Goal: Obtain resource: Obtain resource

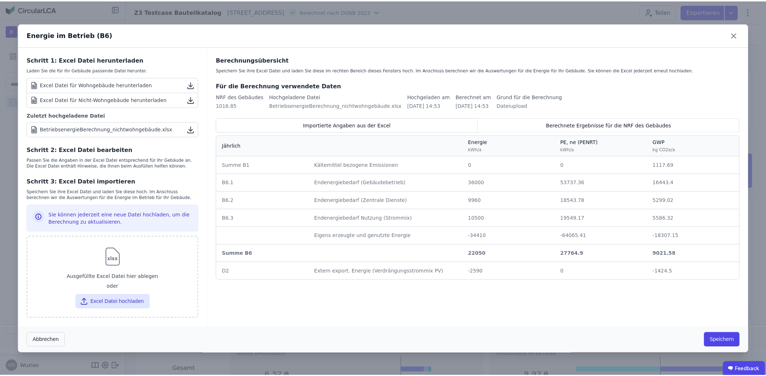
scroll to position [4, 0]
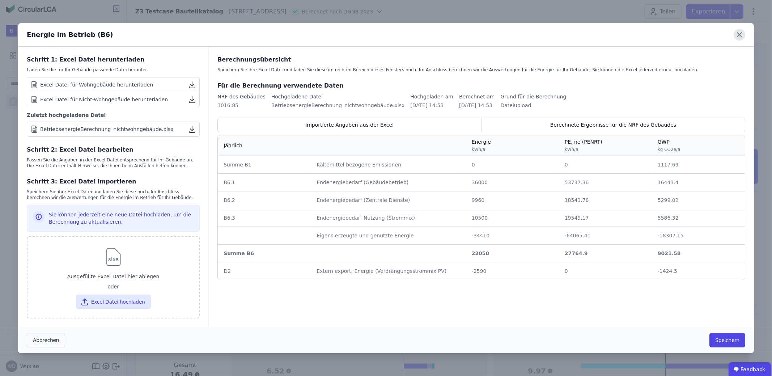
click at [743, 34] on icon at bounding box center [739, 35] width 12 height 12
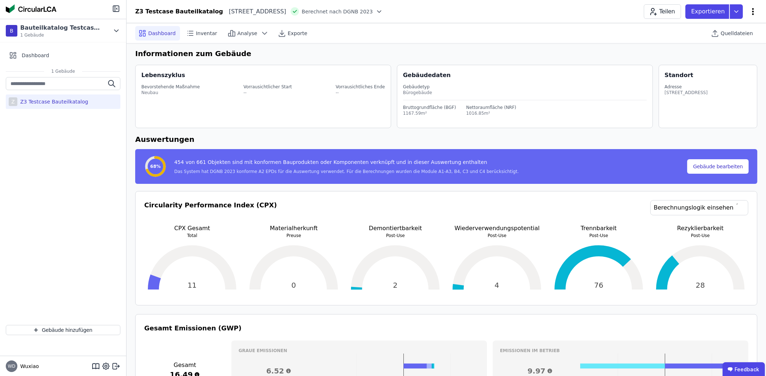
click at [754, 10] on icon at bounding box center [753, 11] width 9 height 9
click at [563, 16] on div "Z3 Testcase Bauteilkatalog [STREET_ADDRESS] nach DGNB 2023 Teilen Exportieren G…" at bounding box center [447, 11] width 640 height 14
click at [739, 10] on icon at bounding box center [736, 11] width 13 height 14
click at [747, 10] on div "Exportieren" at bounding box center [717, 11] width 63 height 14
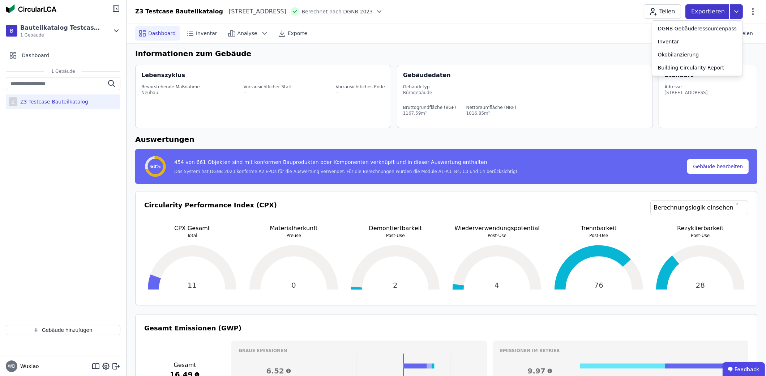
click at [738, 9] on icon at bounding box center [736, 11] width 13 height 14
click at [748, 9] on div "Exportieren" at bounding box center [717, 11] width 63 height 14
click at [751, 10] on icon at bounding box center [753, 11] width 9 height 9
click at [738, 7] on icon at bounding box center [736, 11] width 13 height 14
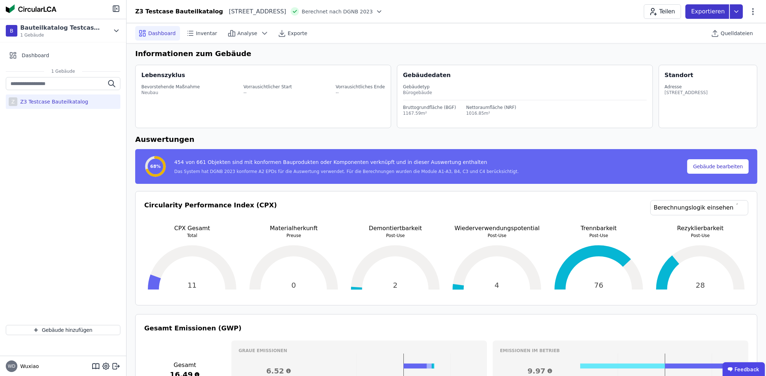
click at [738, 7] on icon at bounding box center [736, 11] width 13 height 14
click at [597, 21] on header "Z3 Testcase Bauteilkatalog [STREET_ADDRESS] DE Berechnet nach DGNB 2023 Teilen …" at bounding box center [447, 11] width 640 height 23
